Goal: Navigation & Orientation: Find specific page/section

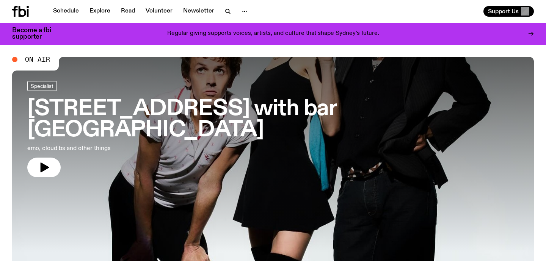
scroll to position [10, 0]
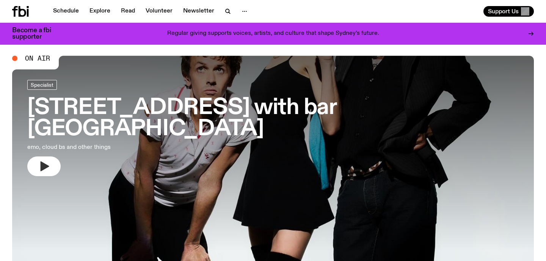
click at [43, 162] on icon "button" at bounding box center [45, 167] width 9 height 10
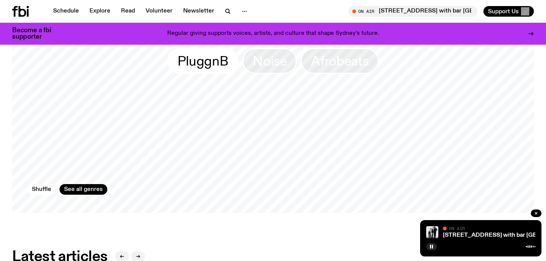
scroll to position [689, 0]
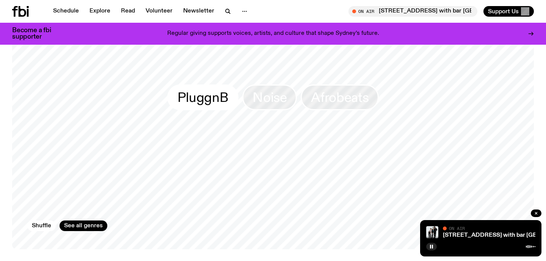
click at [204, 93] on span "PluggnB" at bounding box center [202, 97] width 51 height 15
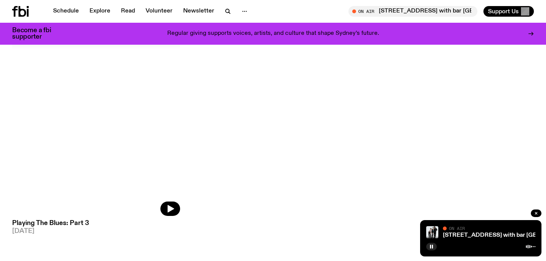
scroll to position [118, 0]
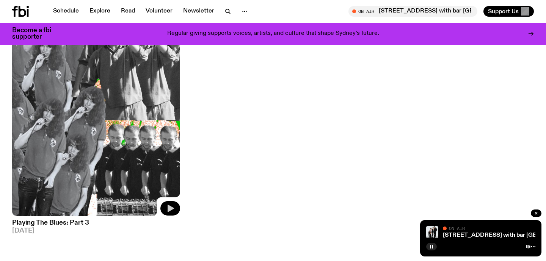
click at [172, 209] on icon "button" at bounding box center [171, 209] width 6 height 8
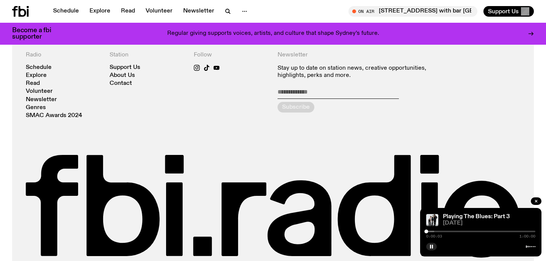
scroll to position [414, 0]
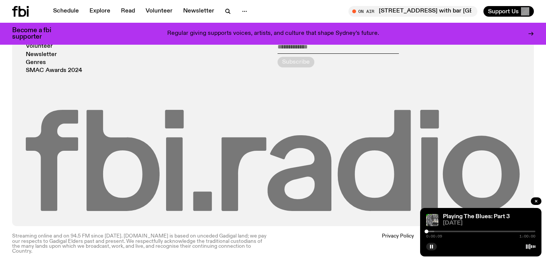
click at [222, 167] on icon at bounding box center [244, 175] width 45 height 74
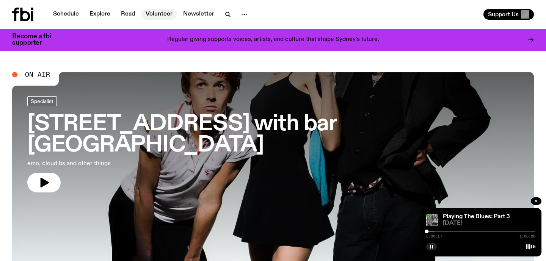
click at [168, 9] on nav "Schedule Explore Read Volunteer Newsletter" at bounding box center [151, 14] width 204 height 11
click at [164, 11] on link "Volunteer" at bounding box center [159, 14] width 36 height 11
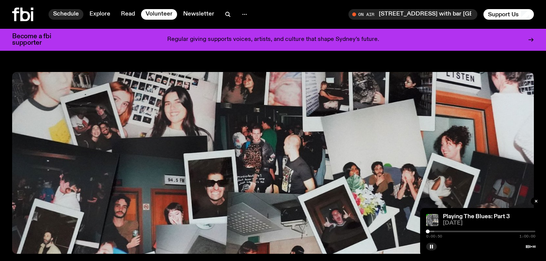
click at [73, 12] on link "Schedule" at bounding box center [66, 14] width 35 height 11
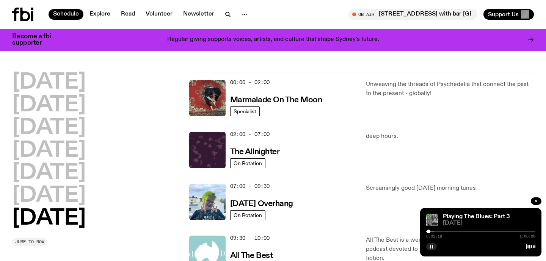
click at [40, 240] on span "Jump to now" at bounding box center [29, 242] width 29 height 4
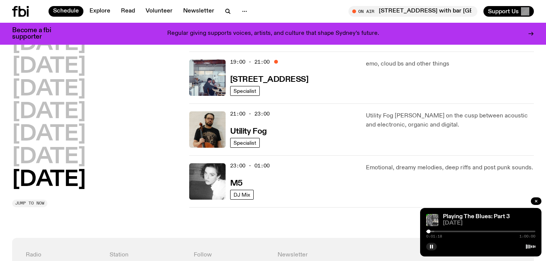
scroll to position [535, 0]
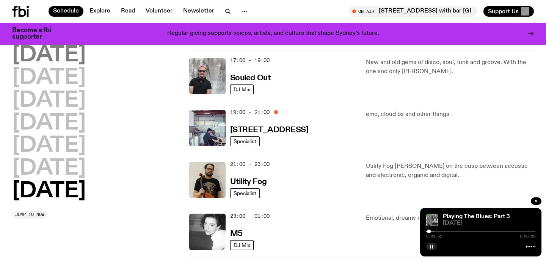
click at [71, 55] on h2 "[DATE]" at bounding box center [49, 55] width 74 height 21
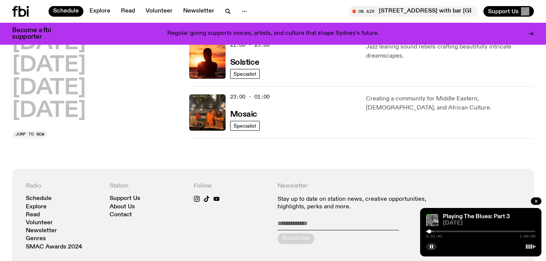
scroll to position [624, 0]
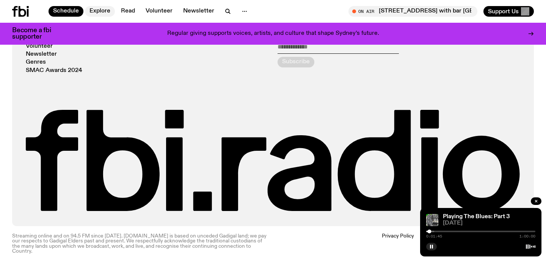
click at [99, 8] on link "Explore" at bounding box center [100, 11] width 30 height 11
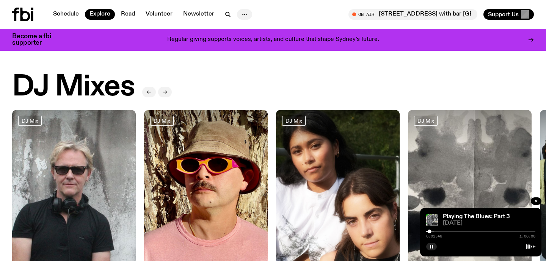
click at [240, 12] on icon "button" at bounding box center [244, 14] width 9 height 9
click at [247, 31] on link "About Us" at bounding box center [245, 30] width 38 height 11
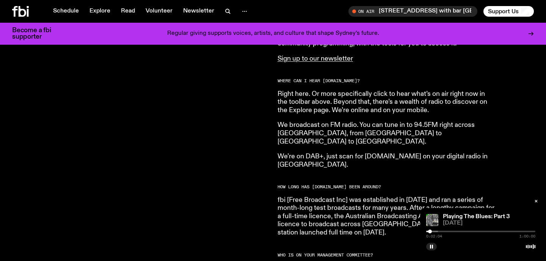
scroll to position [382, 0]
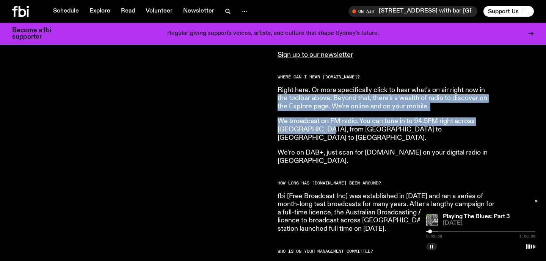
drag, startPoint x: 276, startPoint y: 95, endPoint x: 323, endPoint y: 129, distance: 57.9
click at [323, 129] on div "[DOMAIN_NAME] is an independent, not for profit community radio station. We are…" at bounding box center [273, 232] width 546 height 623
click at [323, 129] on p "We broadcast on FM radio. You can tune in to 94.5FM right across [GEOGRAPHIC_DA…" at bounding box center [387, 130] width 218 height 25
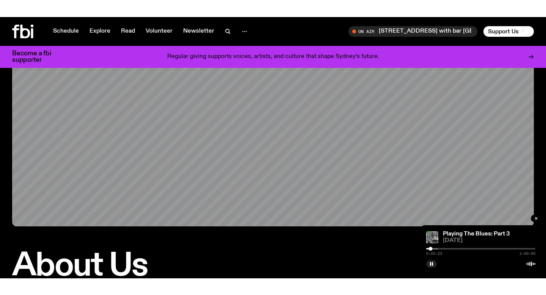
scroll to position [0, 0]
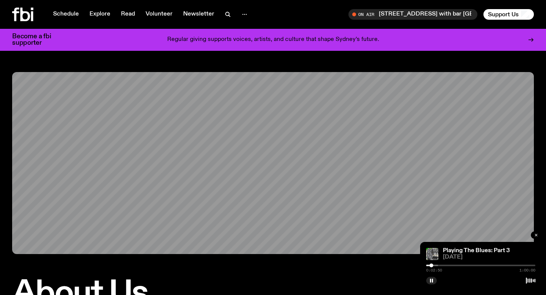
click at [537, 234] on icon "button" at bounding box center [536, 235] width 5 height 5
